Goal: Information Seeking & Learning: Learn about a topic

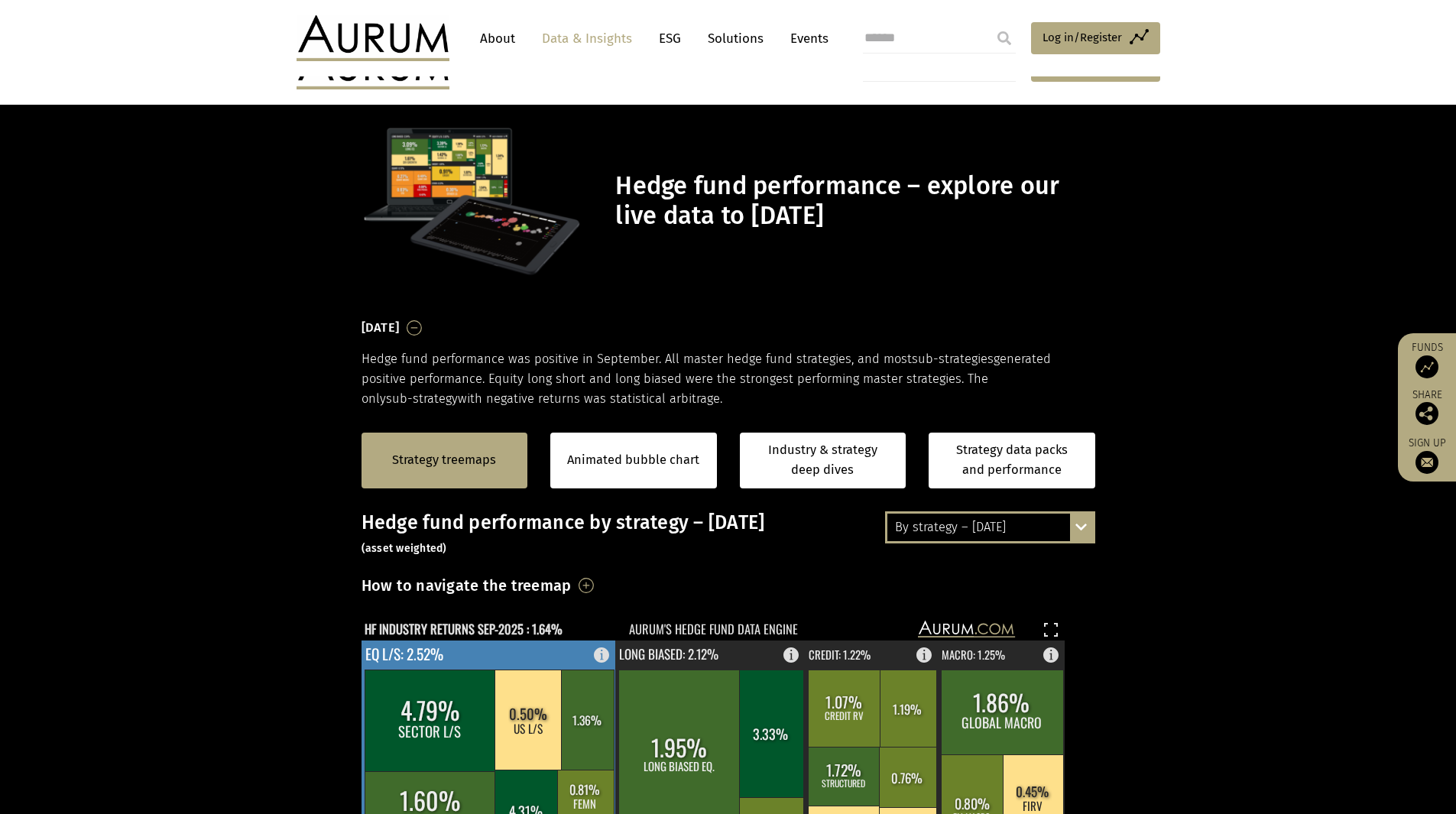
click at [434, 670] on rect at bounding box center [430, 720] width 131 height 102
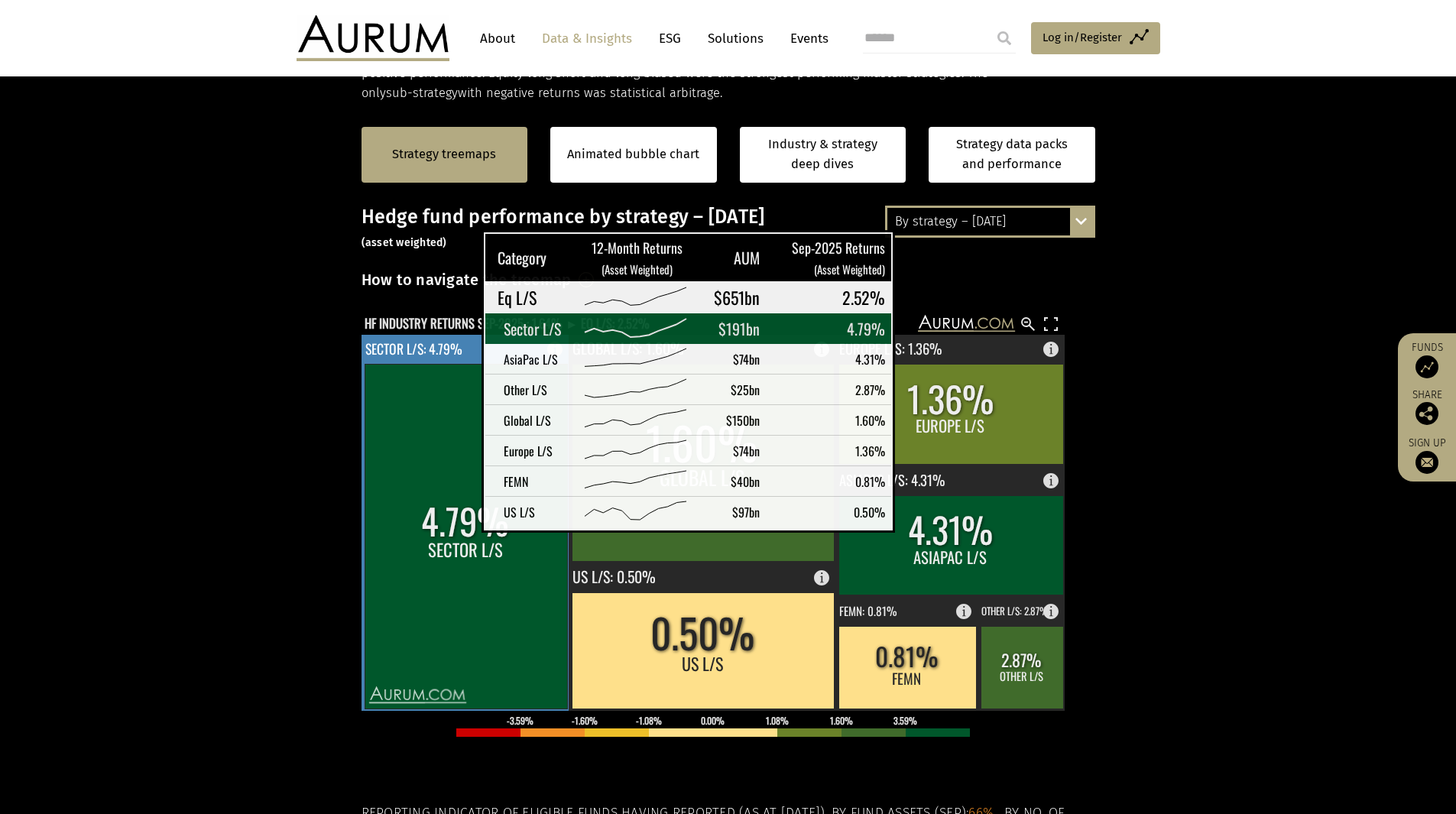
click at [443, 521] on rect at bounding box center [465, 536] width 203 height 345
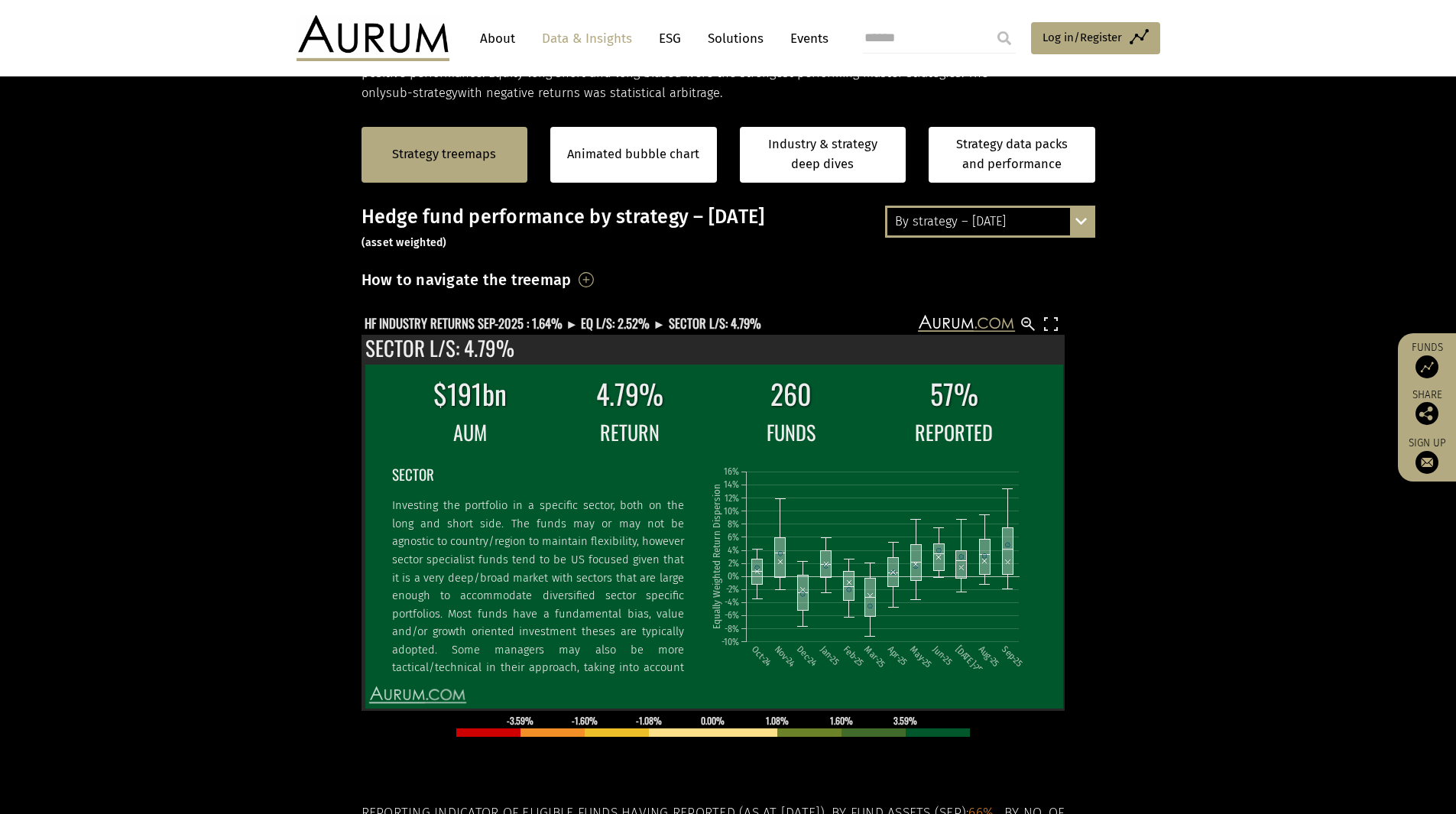
drag, startPoint x: 1182, startPoint y: 561, endPoint x: 634, endPoint y: 611, distance: 550.3
click at [1179, 559] on section "Strategy treemaps Animated bubble chart Industry & strategy deep dives Strategy…" at bounding box center [728, 582] width 1456 height 955
click at [1194, 442] on section "Strategy treemaps Animated bubble chart Industry & strategy deep dives Strategy…" at bounding box center [728, 582] width 1456 height 955
click at [1059, 315] on rect at bounding box center [1051, 324] width 18 height 18
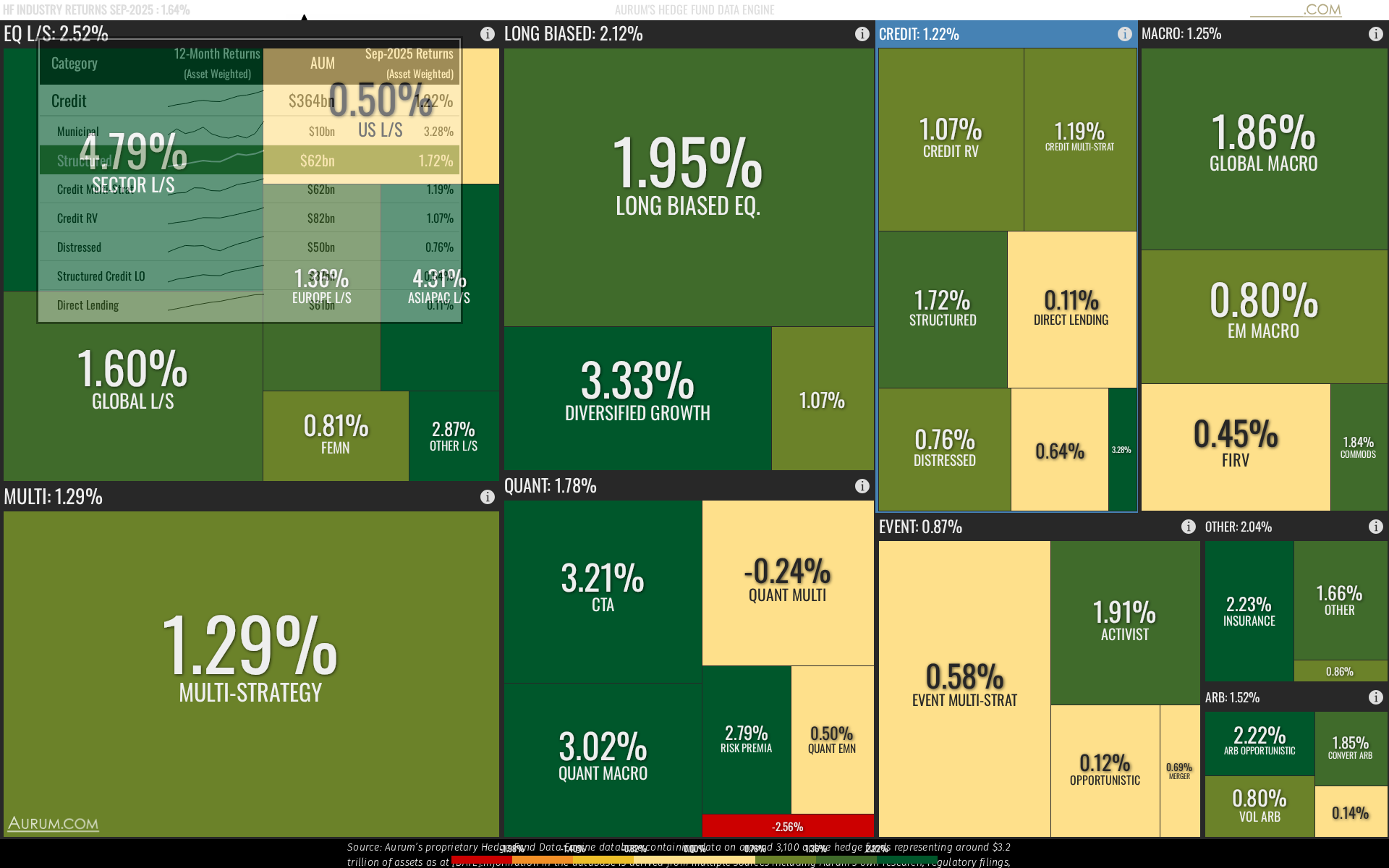
drag, startPoint x: 1003, startPoint y: 298, endPoint x: 1003, endPoint y: 361, distance: 63.0
click at [1003, 361] on rect at bounding box center [943, 309] width 130 height 157
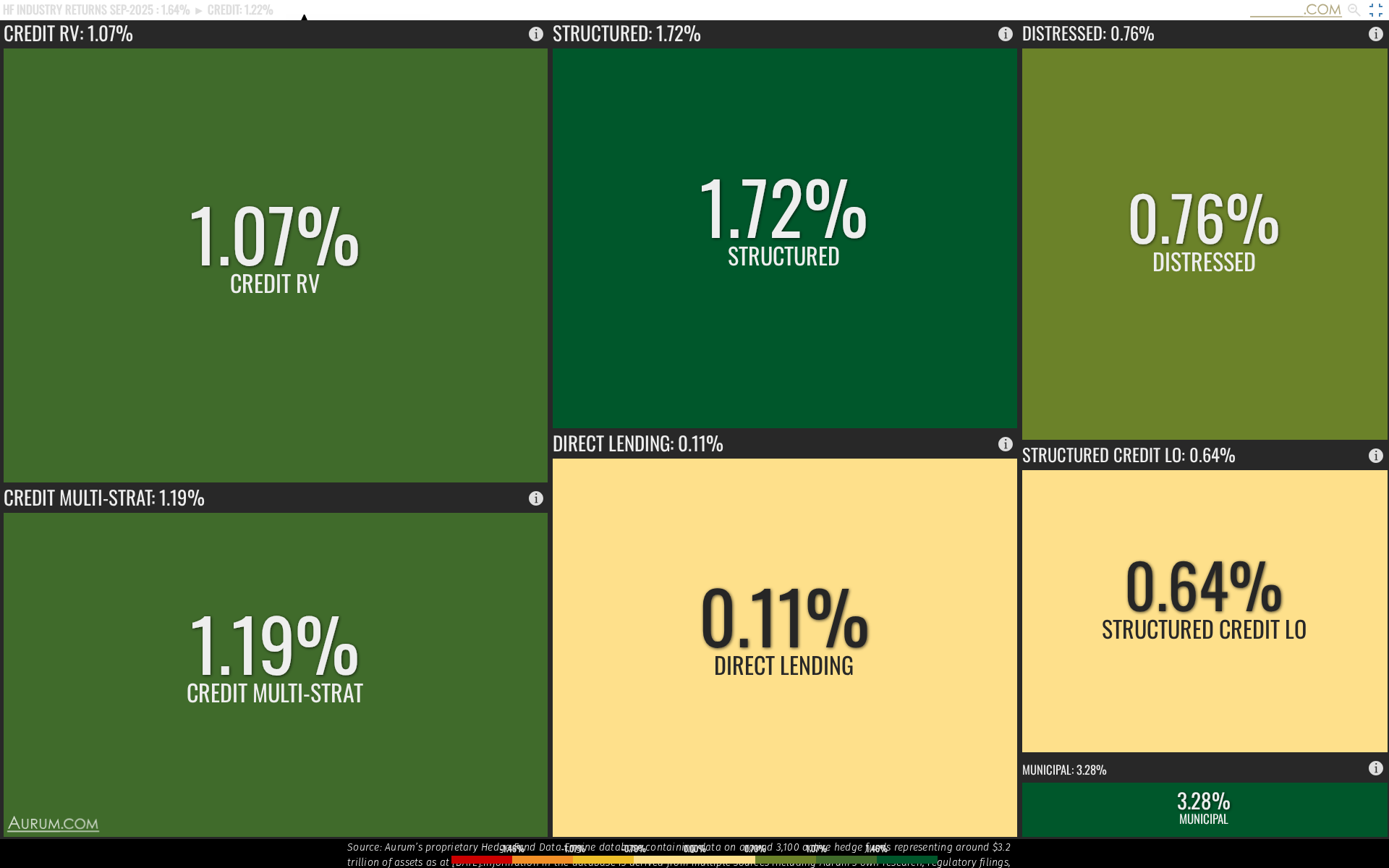
click at [1374, 7] on rect at bounding box center [1376, 10] width 17 height 17
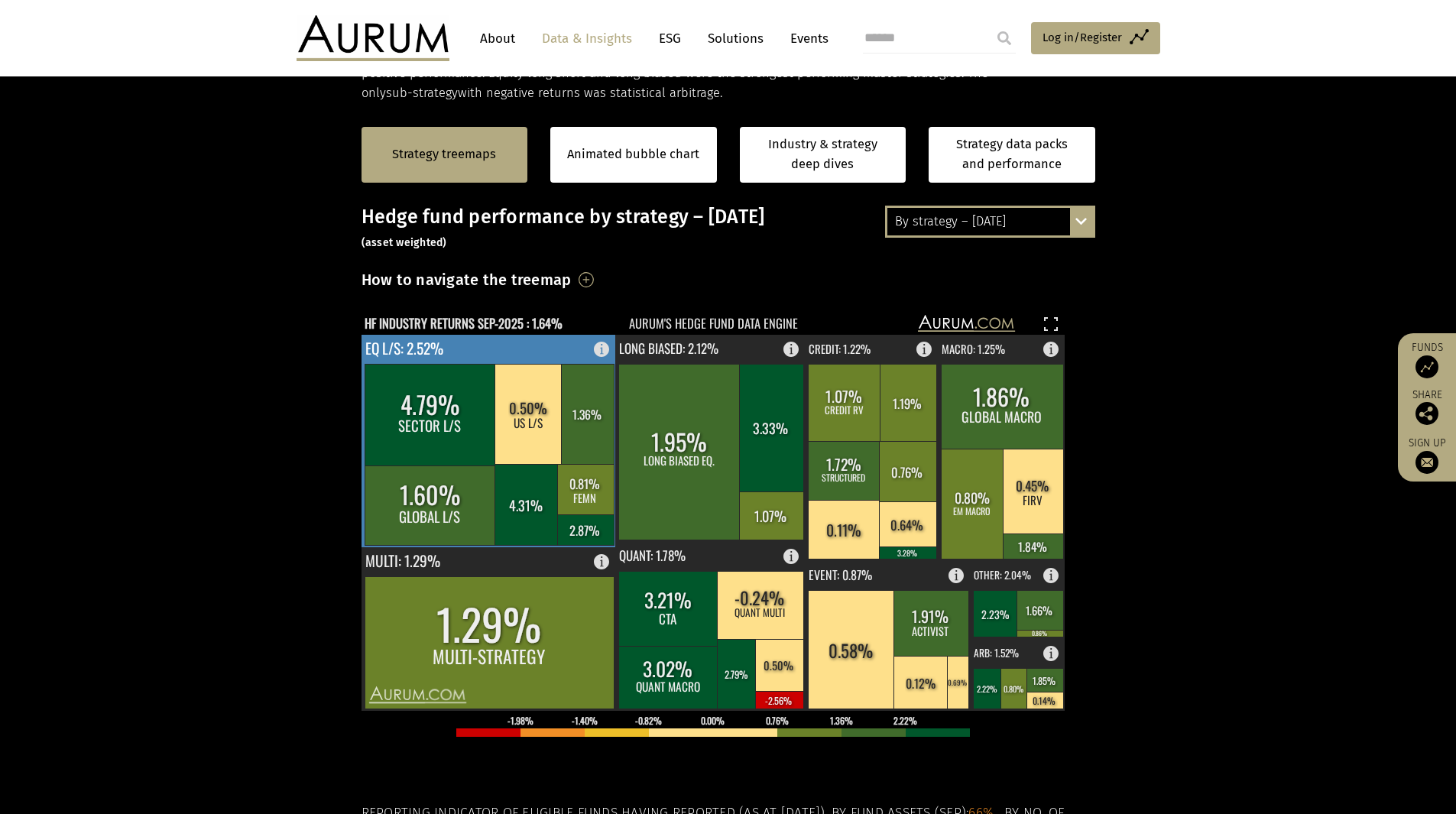
click at [397, 401] on rect at bounding box center [430, 414] width 131 height 102
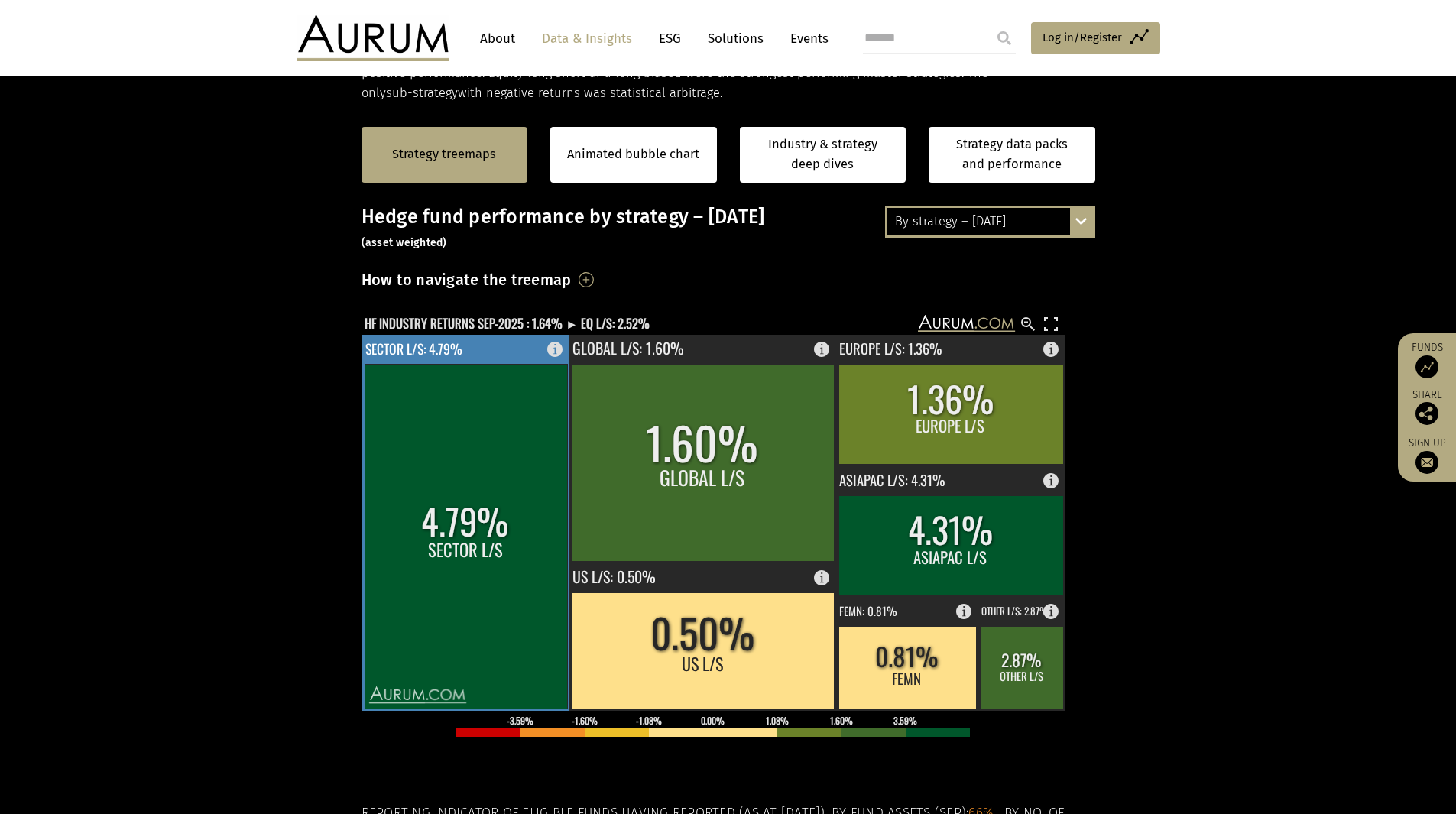
click at [430, 498] on rect at bounding box center [465, 536] width 203 height 345
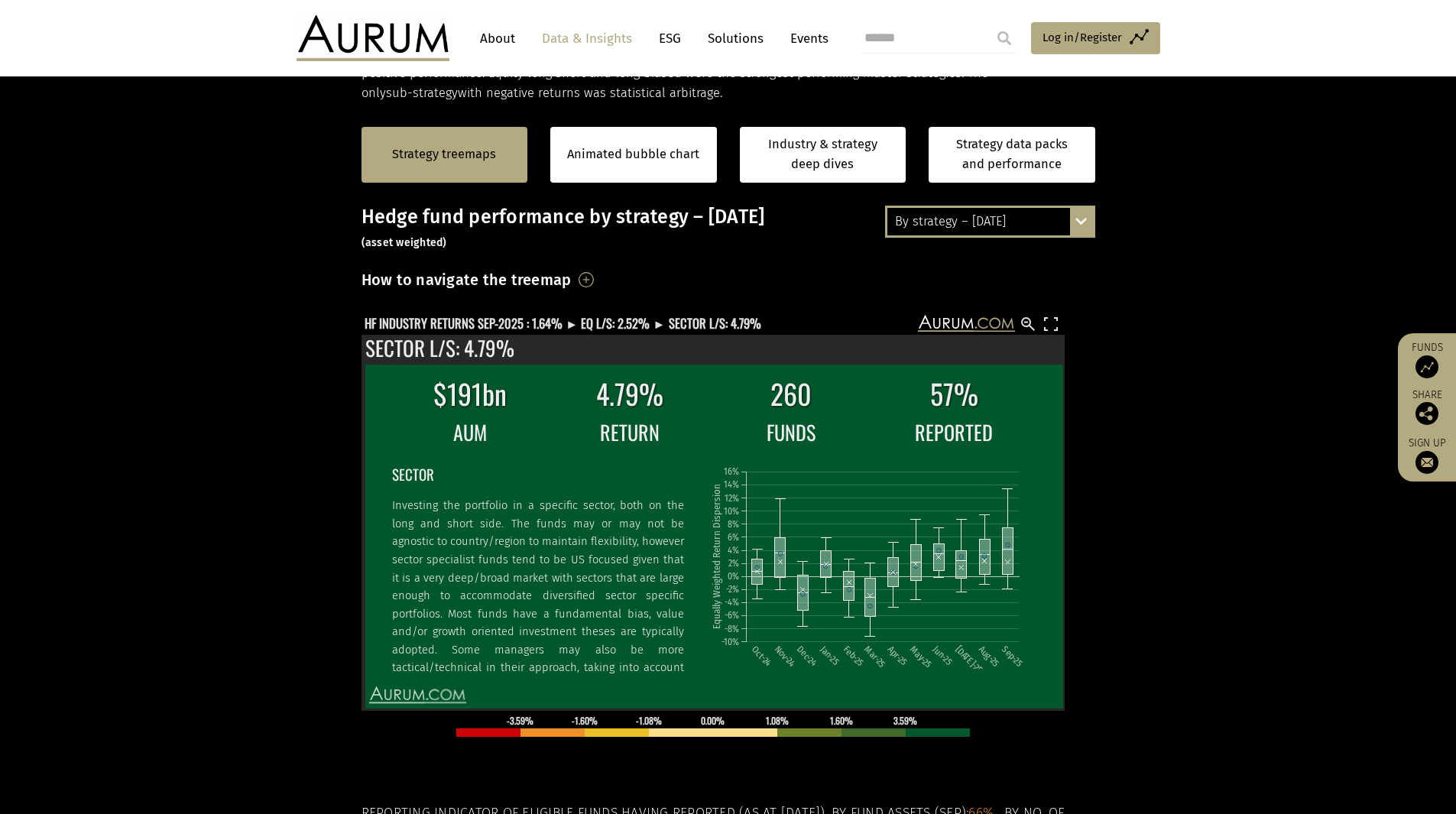
click at [1250, 478] on section "Strategy treemaps Animated bubble chart Industry & strategy deep dives Strategy…" at bounding box center [728, 582] width 1456 height 955
click at [1047, 319] on rect at bounding box center [1051, 324] width 18 height 18
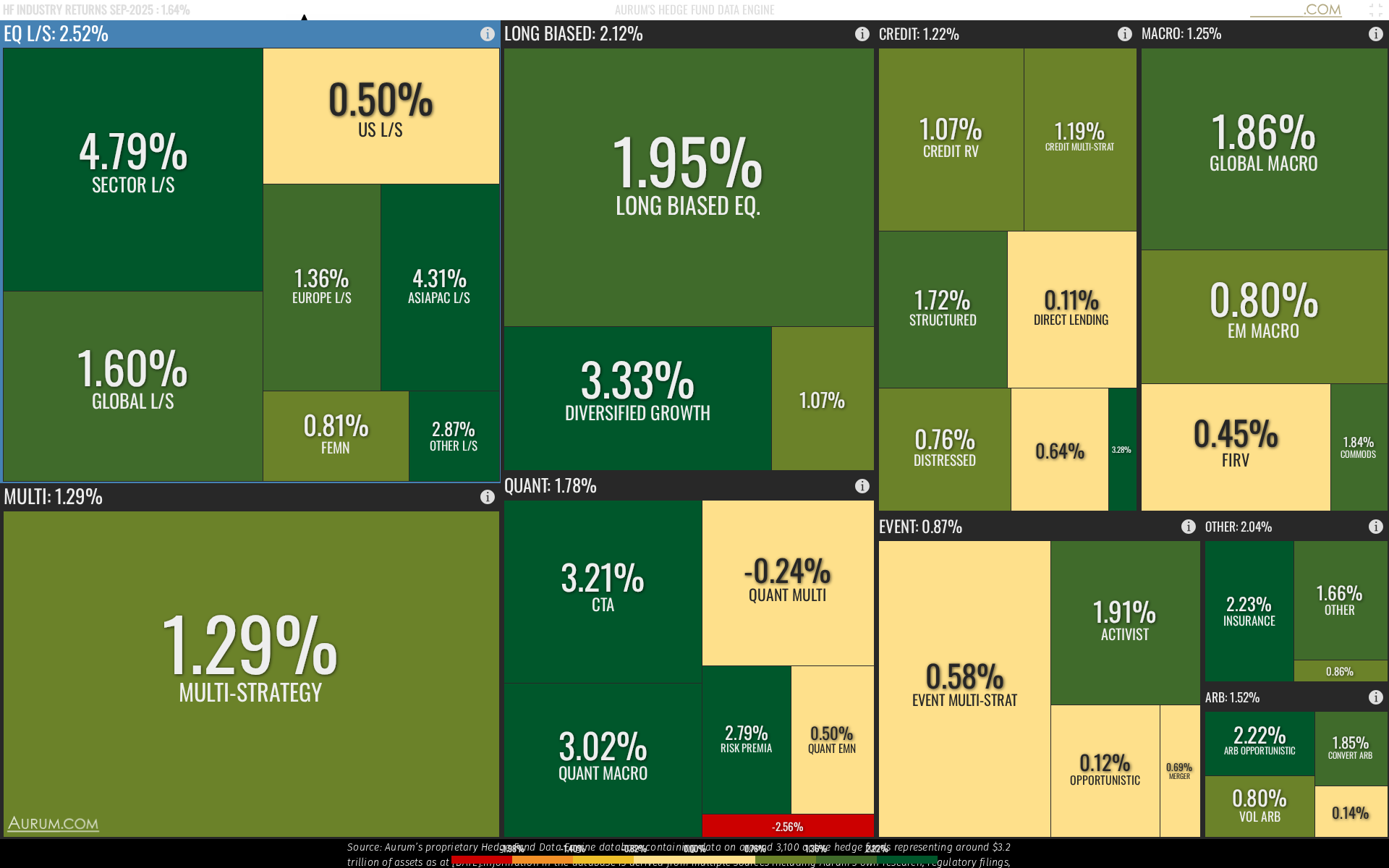
click at [140, 142] on rect at bounding box center [133, 169] width 261 height 243
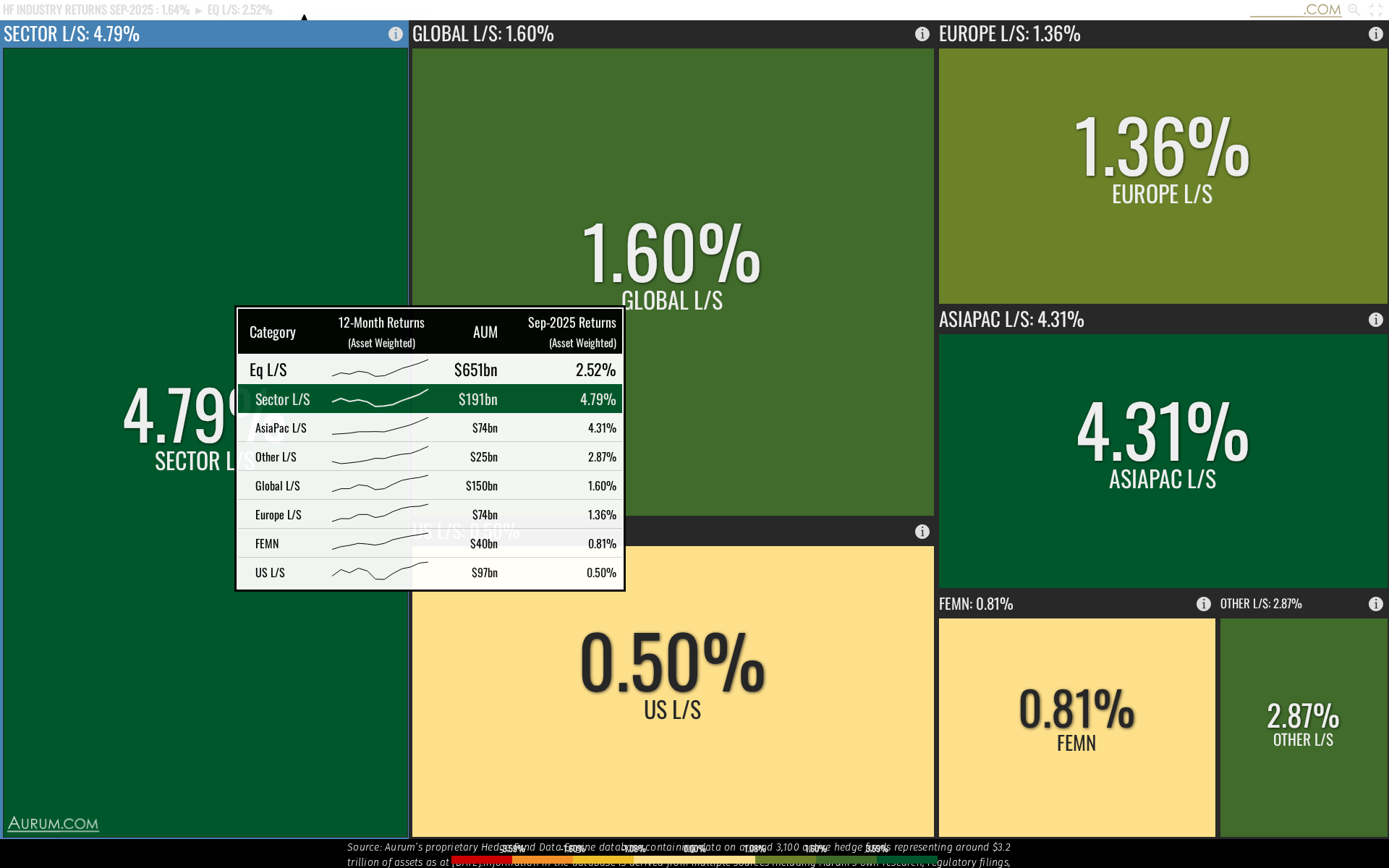
click at [198, 326] on rect at bounding box center [205, 442] width 404 height 789
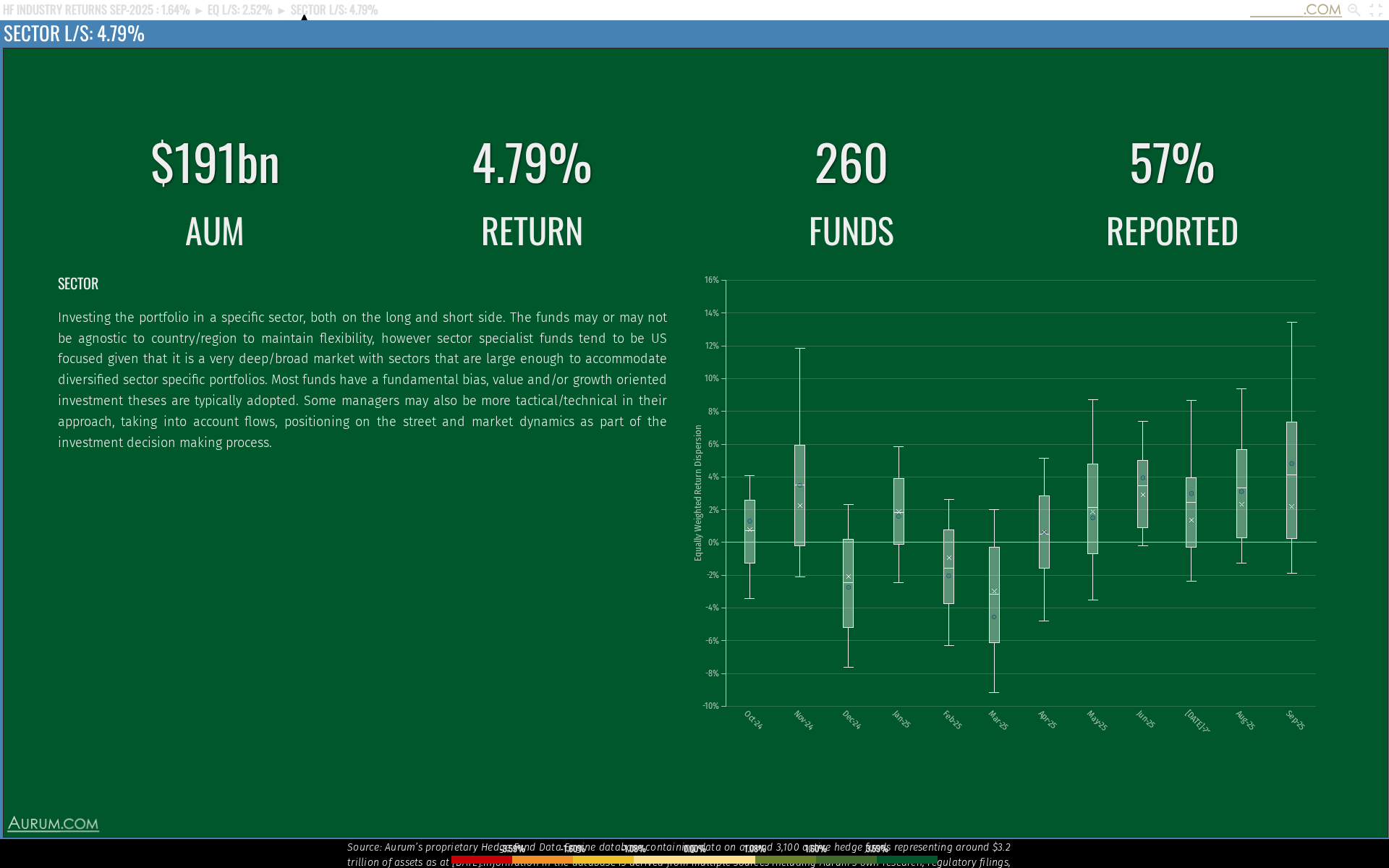
click at [595, 536] on td "SECTOR Investing the portfolio in a specific sector, both on the long and short…" at bounding box center [373, 499] width 633 height 476
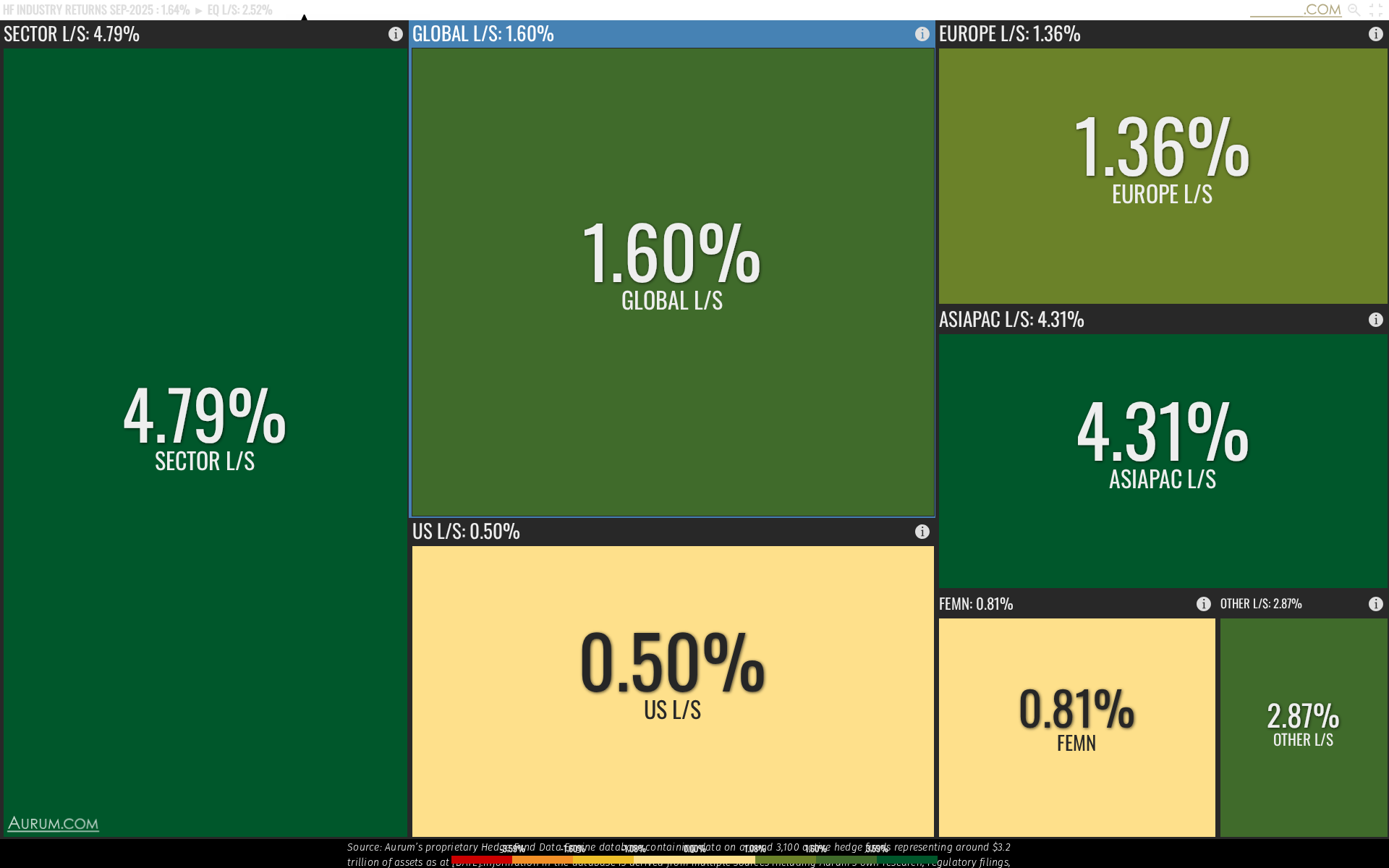
click at [481, 395] on rect at bounding box center [673, 281] width 522 height 468
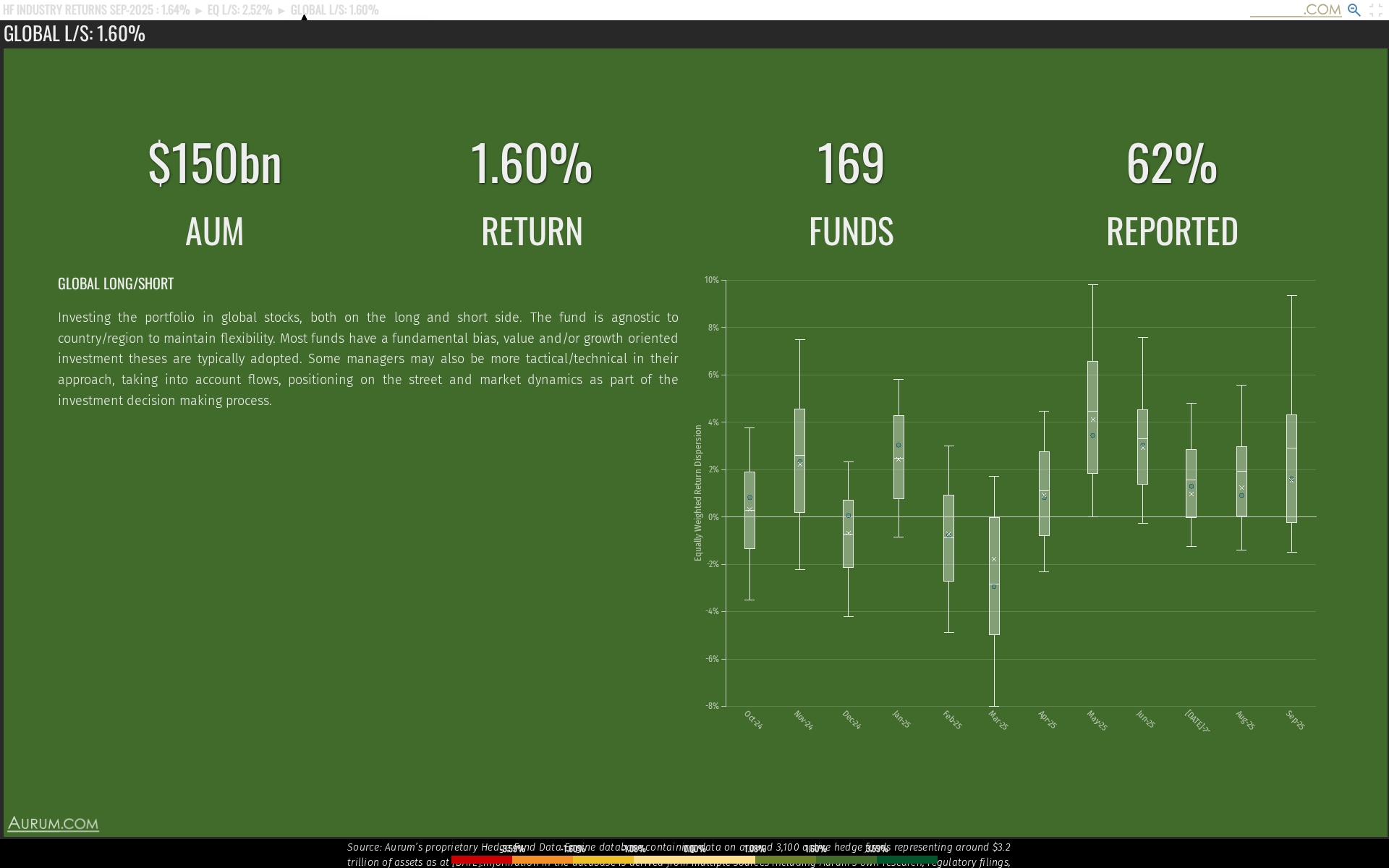
click at [1377, 9] on rect at bounding box center [1376, 10] width 17 height 17
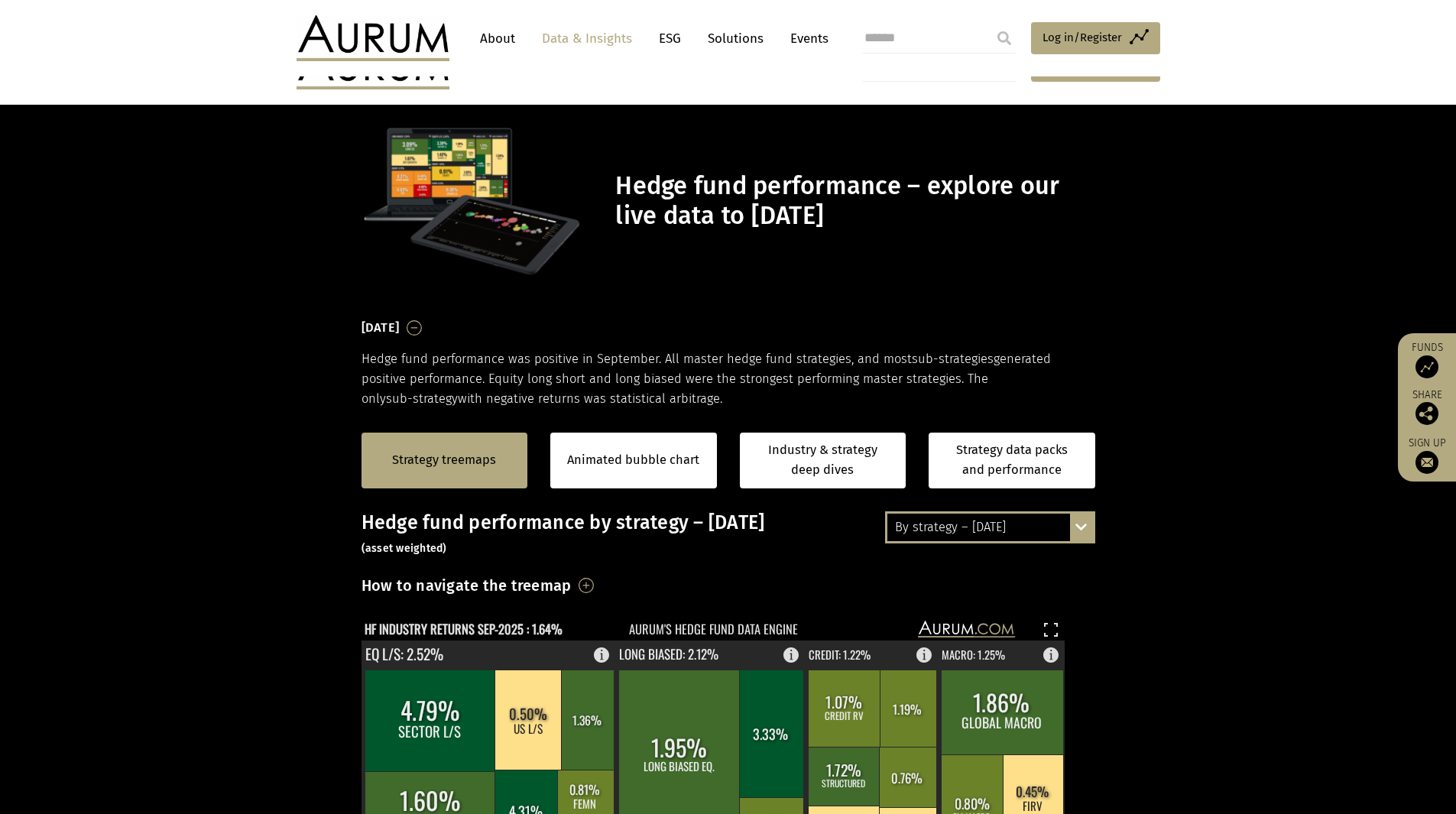
scroll to position [306, 0]
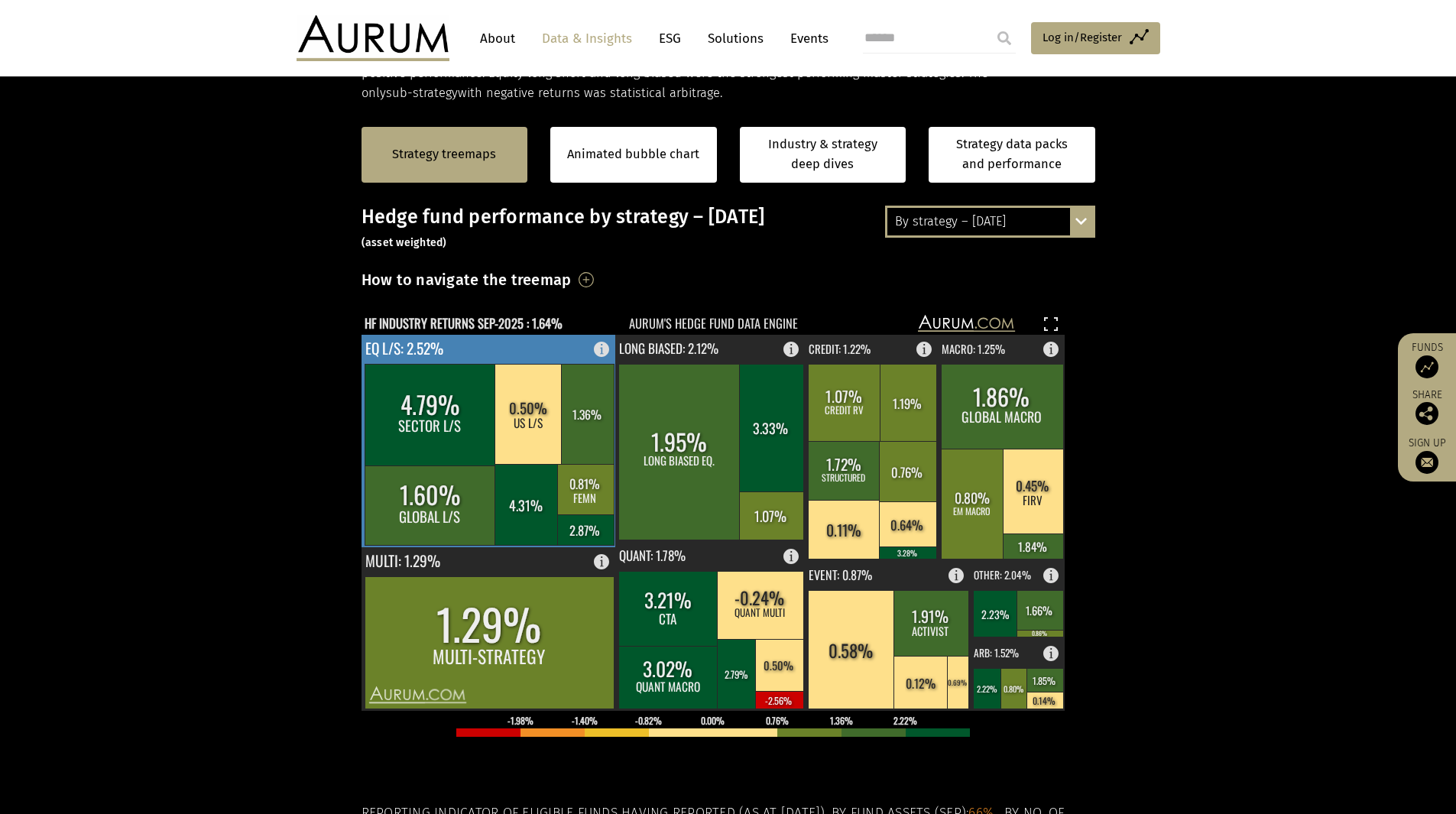
click at [483, 485] on rect at bounding box center [430, 505] width 131 height 79
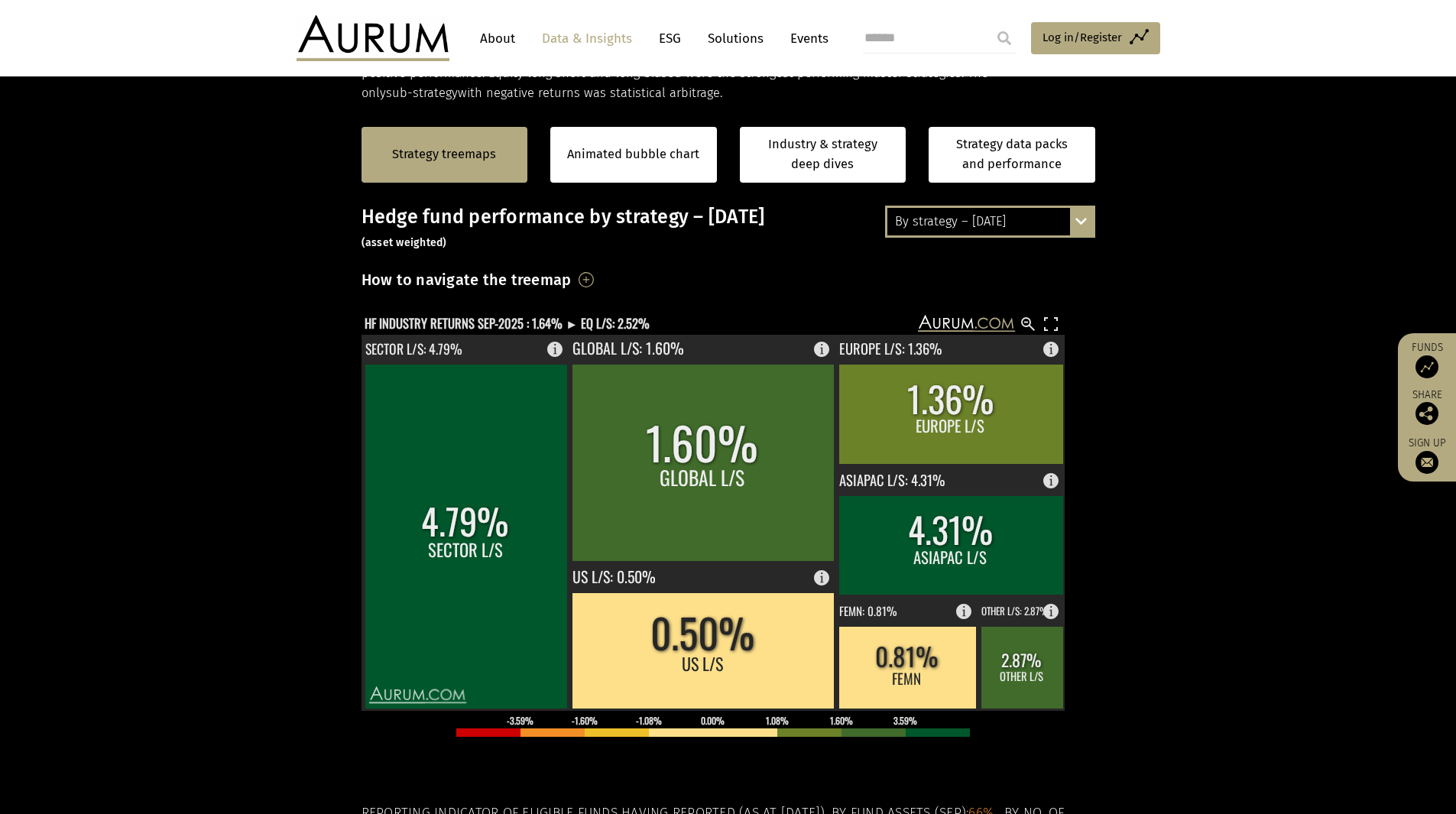
click at [1188, 591] on section "Strategy treemaps Animated bubble chart Industry & strategy deep dives Strategy…" at bounding box center [728, 582] width 1456 height 955
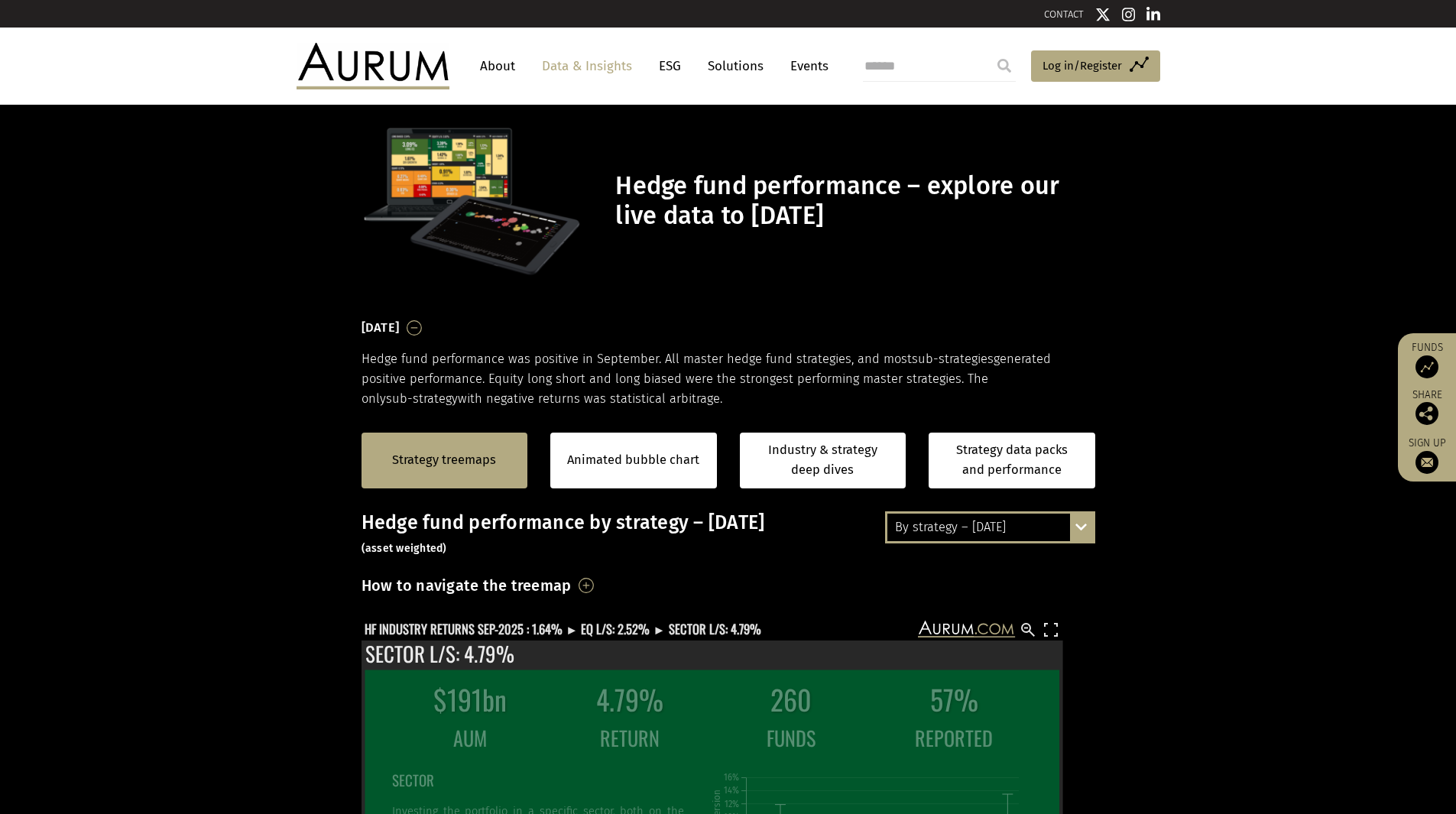
click at [258, 476] on div "Strategy treemaps Animated bubble chart Industry & strategy deep dives Strategy…" at bounding box center [728, 460] width 1456 height 102
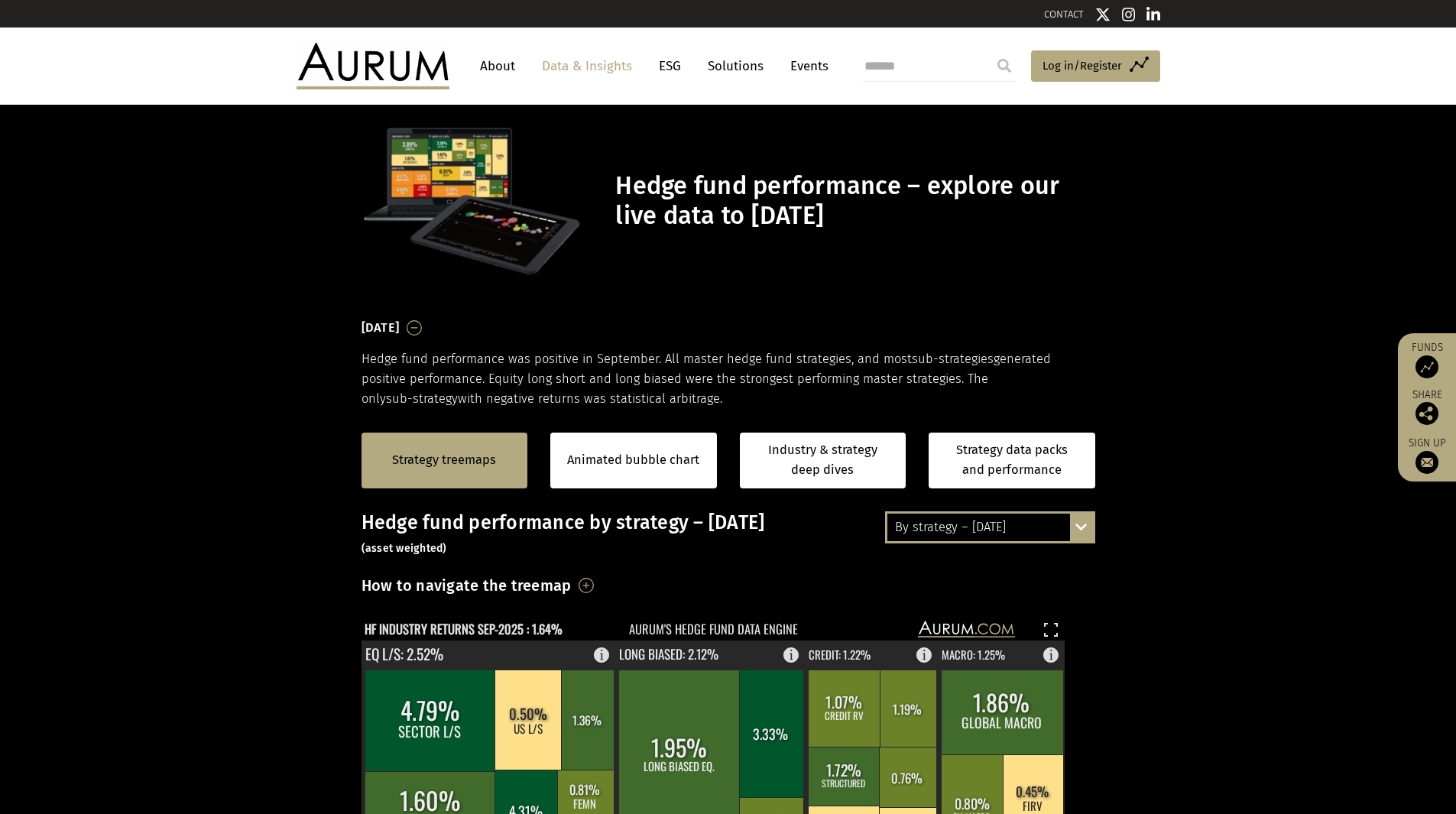
click at [1131, 386] on section "September 2025 Hedge fund performance was positive in September. All master hed…" at bounding box center [728, 362] width 1456 height 92
click at [1081, 531] on div "By strategy – September 2025 By strategy – September 2025 By strategy – year to…" at bounding box center [990, 527] width 210 height 32
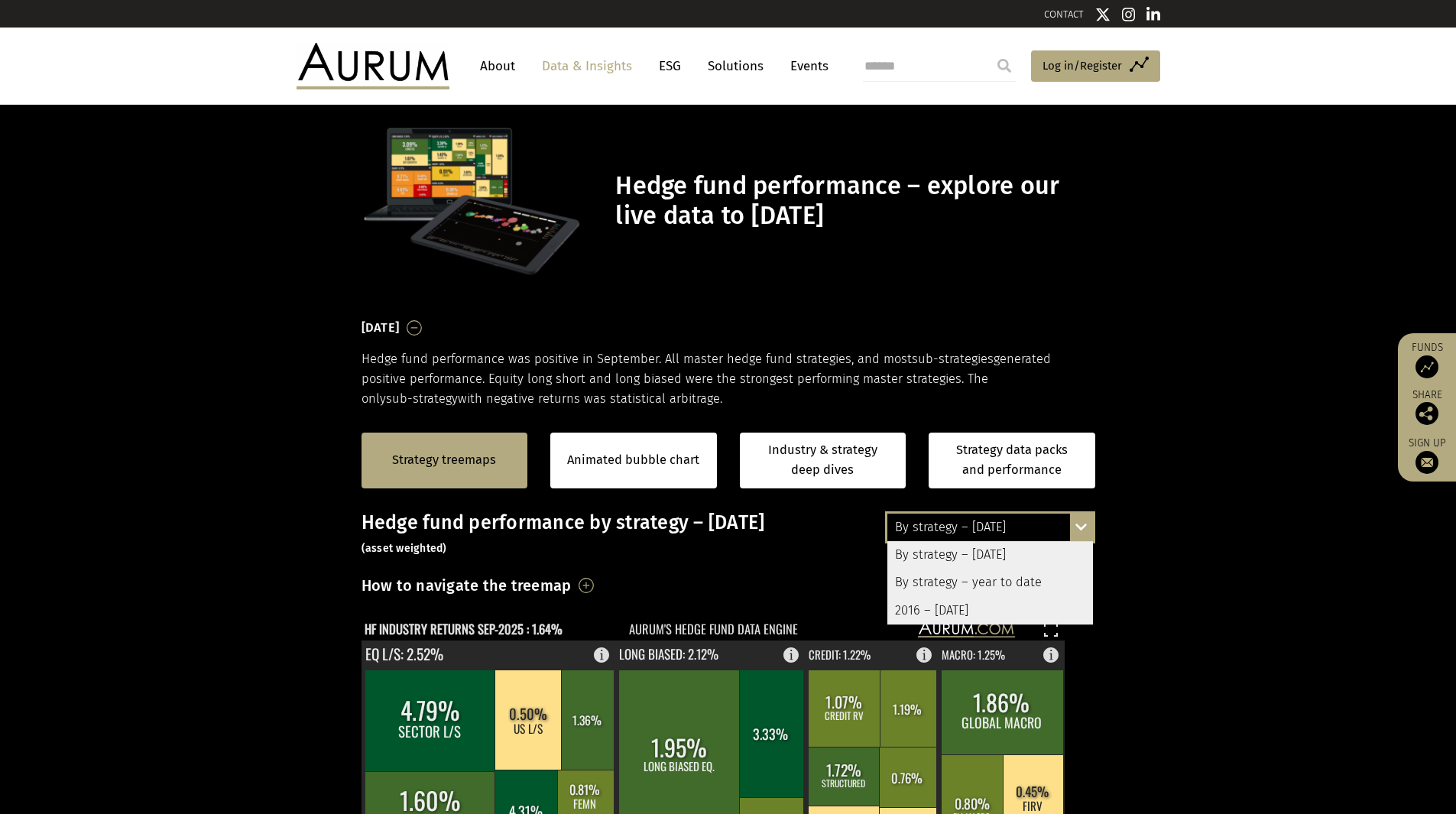
click at [1018, 561] on div "By strategy – [DATE]" at bounding box center [990, 555] width 206 height 28
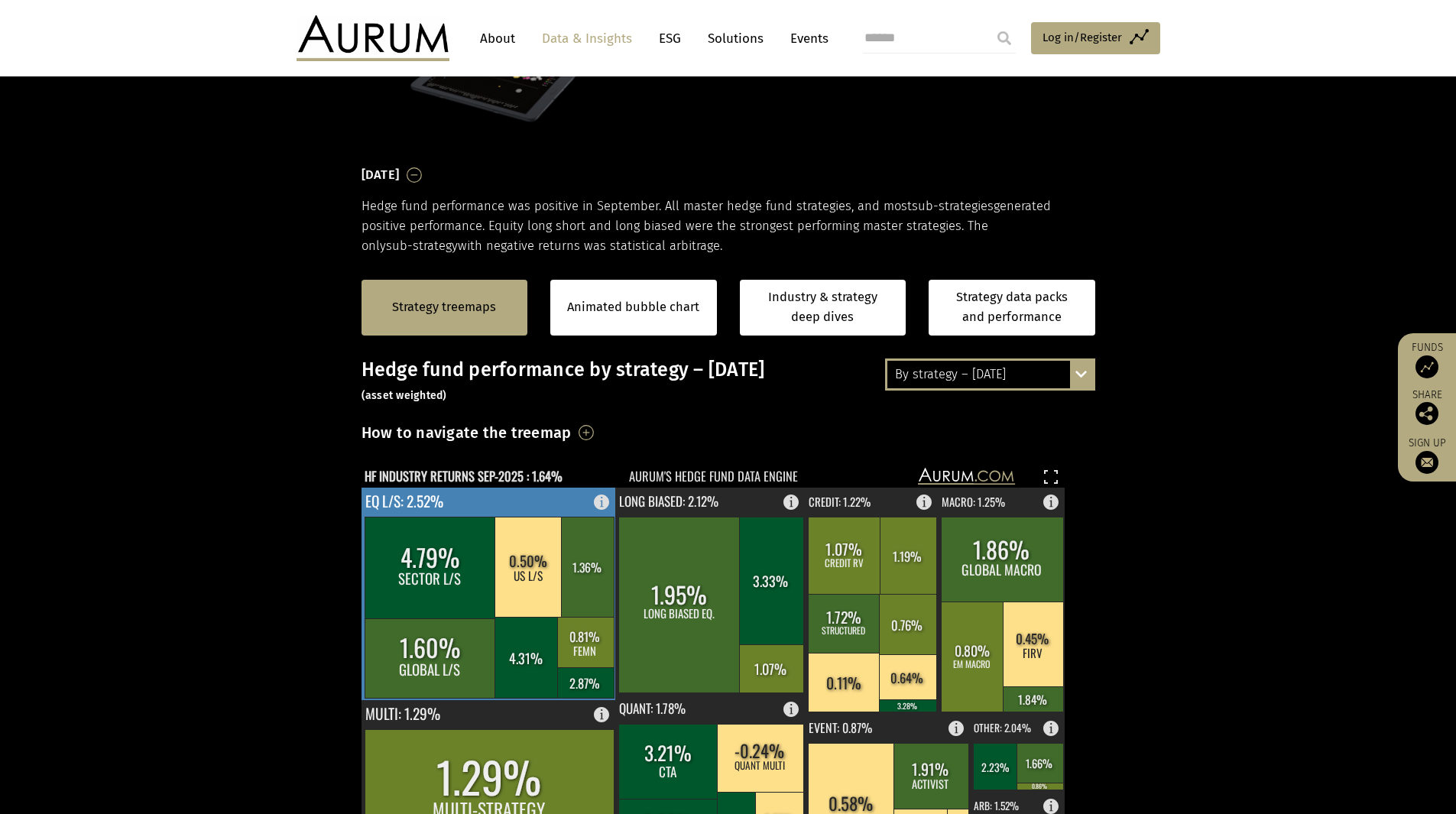
click at [430, 628] on rect at bounding box center [430, 658] width 131 height 79
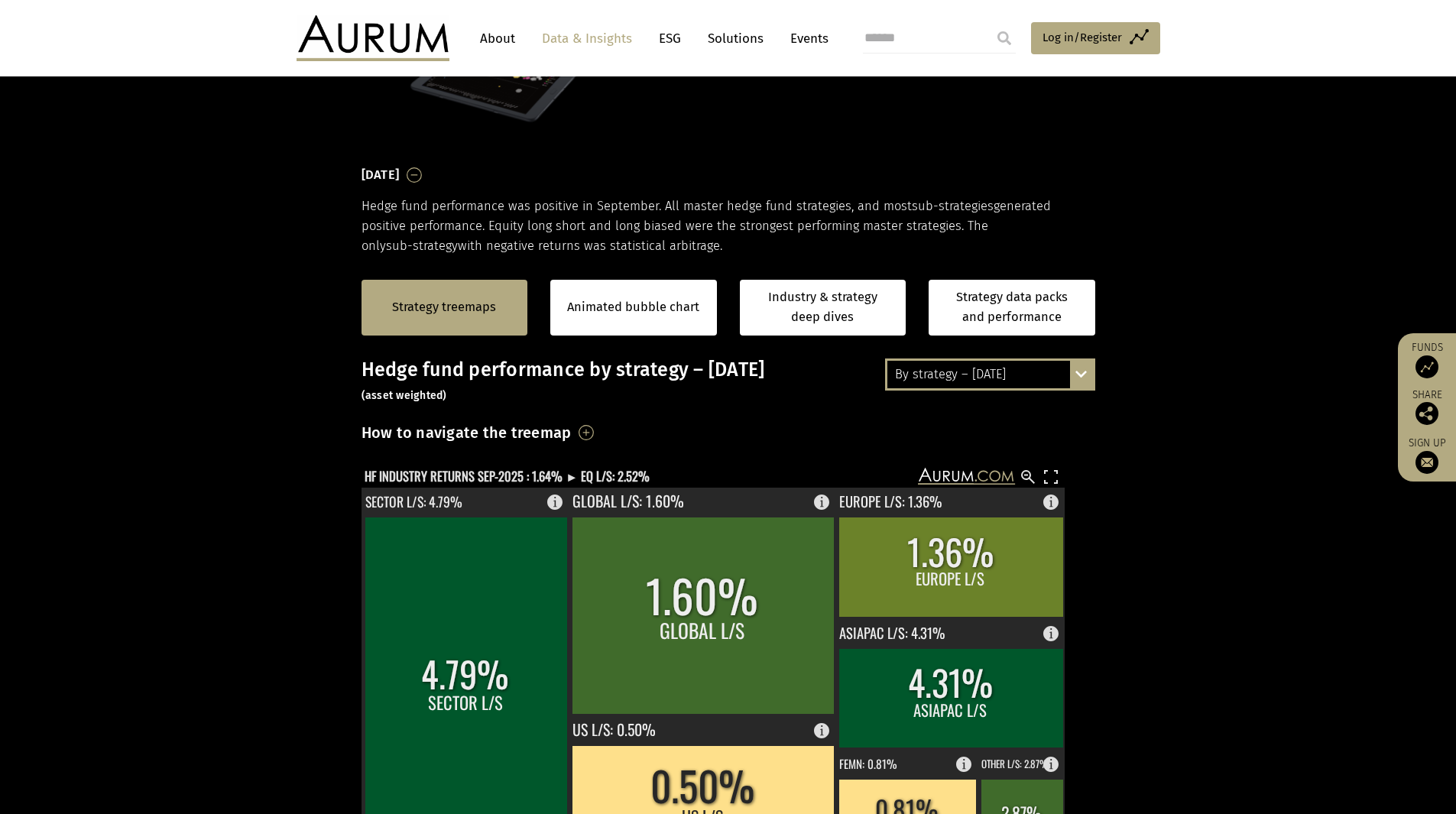
scroll to position [306, 0]
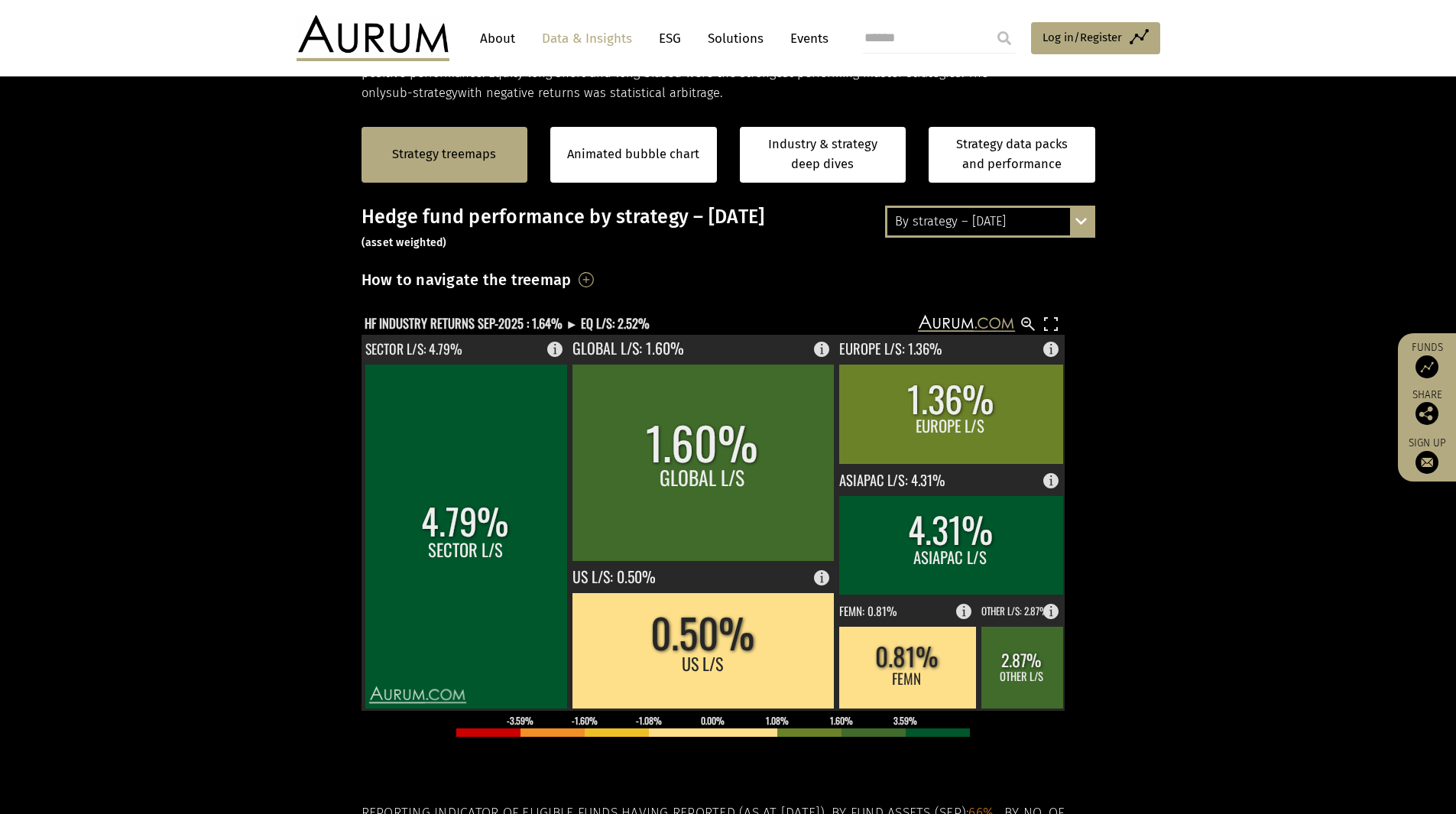
click at [1140, 541] on section "Strategy treemaps Animated bubble chart Industry & strategy deep dives Strategy…" at bounding box center [728, 582] width 1456 height 955
